Goal: Information Seeking & Learning: Learn about a topic

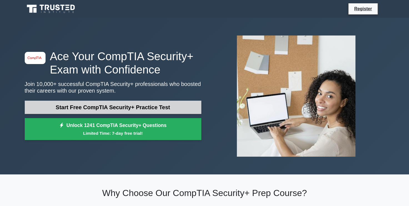
click at [165, 105] on link "Start Free CompTIA Security+ Practice Test" at bounding box center [113, 107] width 176 height 13
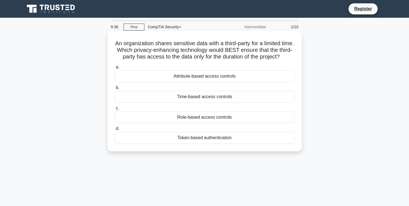
click at [211, 103] on div "Time-based access controls" at bounding box center [205, 97] width 180 height 12
click at [115, 90] on input "b. Time-based access controls" at bounding box center [115, 88] width 0 height 4
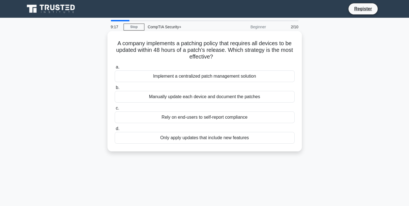
click at [212, 78] on div "Implement a centralized patch management solution" at bounding box center [205, 76] width 180 height 12
click at [115, 69] on input "a. Implement a centralized patch management solution" at bounding box center [115, 67] width 0 height 4
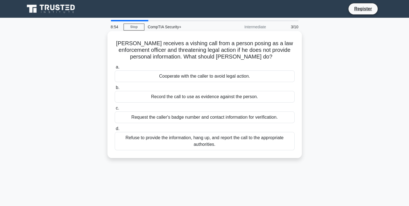
click at [202, 141] on div "Refuse to provide the information, hang up, and report the call to the appropri…" at bounding box center [205, 141] width 180 height 18
click at [115, 131] on input "d. Refuse to provide the information, hang up, and report the call to the appro…" at bounding box center [115, 129] width 0 height 4
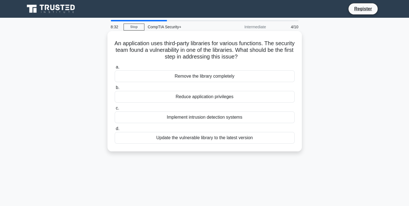
click at [213, 80] on div "Remove the library completely" at bounding box center [205, 76] width 180 height 12
click at [115, 69] on input "a. Remove the library completely" at bounding box center [115, 67] width 0 height 4
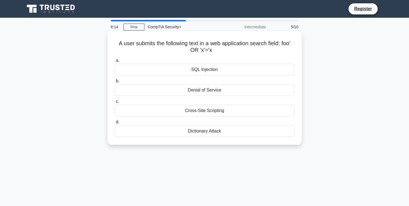
click at [220, 69] on div "SQL Injection" at bounding box center [205, 70] width 180 height 12
click at [115, 62] on input "a. SQL Injection" at bounding box center [115, 61] width 0 height 4
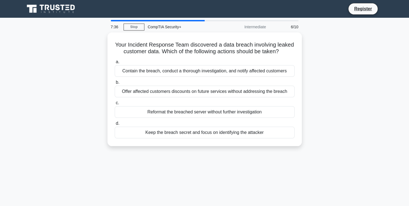
click at [220, 69] on div "Contain the breach, conduct a thorough investigation, and notify affected custo…" at bounding box center [205, 71] width 180 height 12
click at [115, 64] on input "a. Contain the breach, conduct a thorough investigation, and notify affected cu…" at bounding box center [115, 62] width 0 height 4
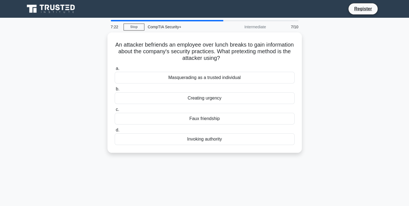
click at [220, 69] on label "a. Masquerading as a trusted individual" at bounding box center [205, 74] width 180 height 18
click at [115, 69] on input "a. Masquerading as a trusted individual" at bounding box center [115, 69] width 0 height 4
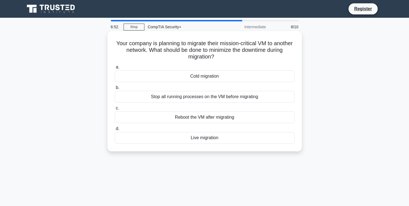
click at [211, 141] on div "Live migration" at bounding box center [205, 138] width 180 height 12
click at [115, 131] on input "d. Live migration" at bounding box center [115, 129] width 0 height 4
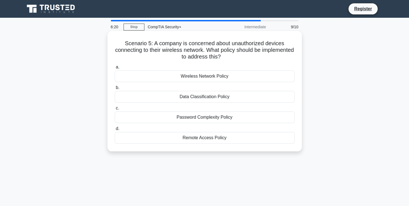
click at [222, 74] on div "Wireless Network Policy" at bounding box center [205, 76] width 180 height 12
click at [115, 69] on input "a. Wireless Network Policy" at bounding box center [115, 67] width 0 height 4
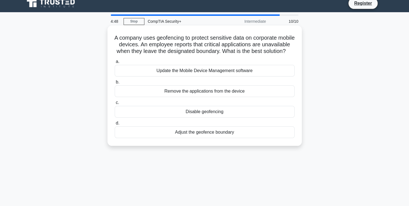
scroll to position [6, 0]
click at [245, 77] on div "Update the Mobile Device Management software" at bounding box center [205, 71] width 180 height 12
click at [115, 64] on input "a. Update the Mobile Device Management software" at bounding box center [115, 62] width 0 height 4
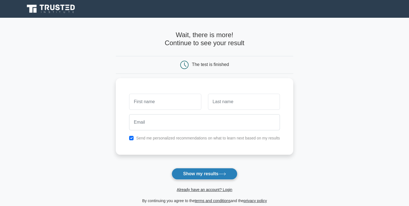
click at [221, 169] on button "Show my results" at bounding box center [203, 174] width 65 height 12
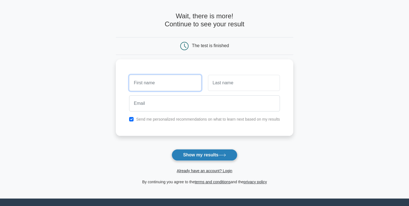
scroll to position [19, 0]
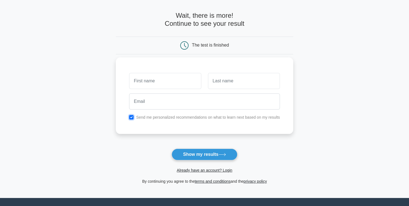
click at [132, 116] on input "checkbox" at bounding box center [131, 117] width 4 height 4
checkbox input "false"
